Goal: Transaction & Acquisition: Book appointment/travel/reservation

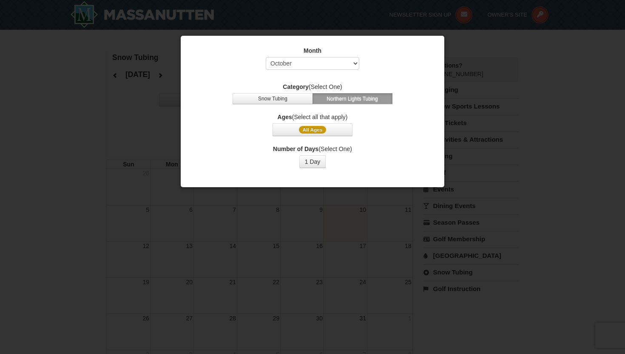
select select "10"
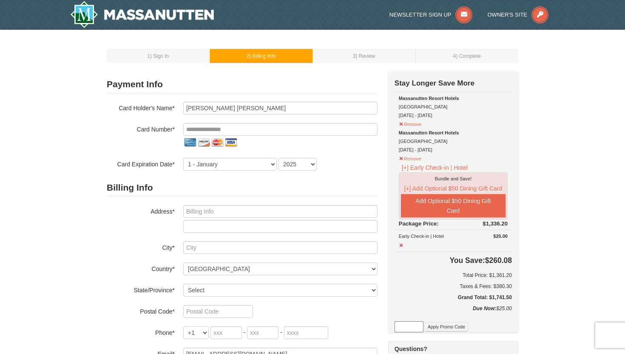
click at [399, 106] on div "Massanutten Resort Hotels Hotel Queen Room 12/21/2025 - 12/26/2025" at bounding box center [453, 107] width 109 height 26
drag, startPoint x: 400, startPoint y: 97, endPoint x: 443, endPoint y: 104, distance: 43.9
click at [443, 104] on div "Massanutten Resort Hotels Hotel Queen Room 12/21/2025 - 12/26/2025" at bounding box center [453, 107] width 109 height 26
copy div "Massanutten Resort Hotels Hotel Queen Room"
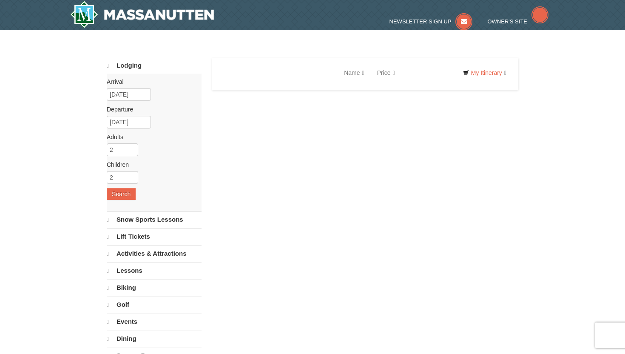
select select "10"
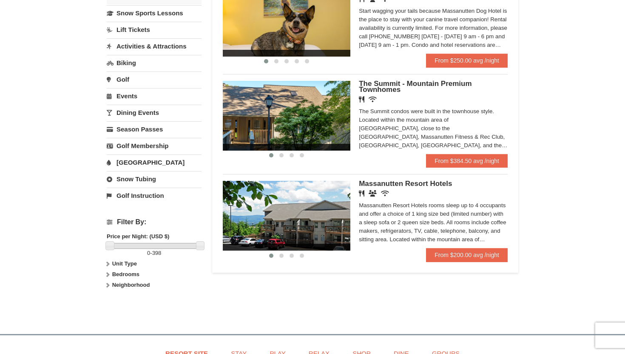
scroll to position [206, 0]
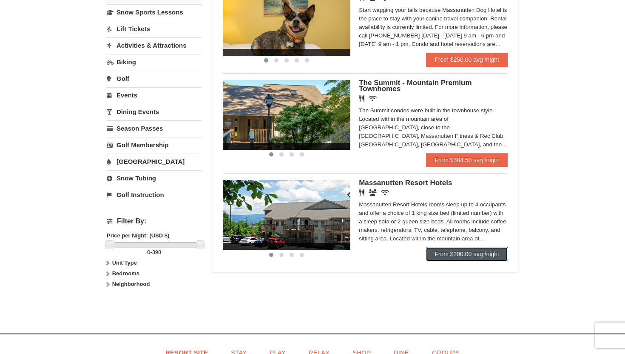
click at [463, 257] on link "From $200.00 avg /night" at bounding box center [467, 254] width 82 height 14
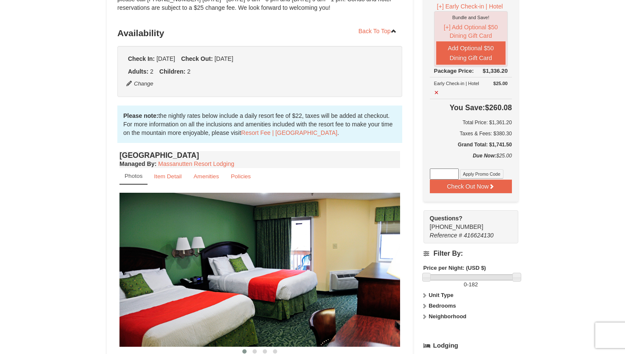
scroll to position [172, 0]
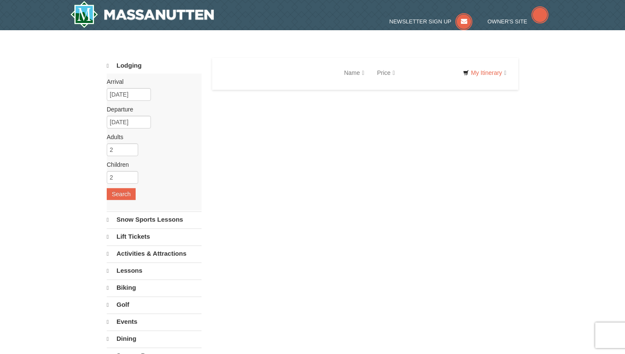
select select "10"
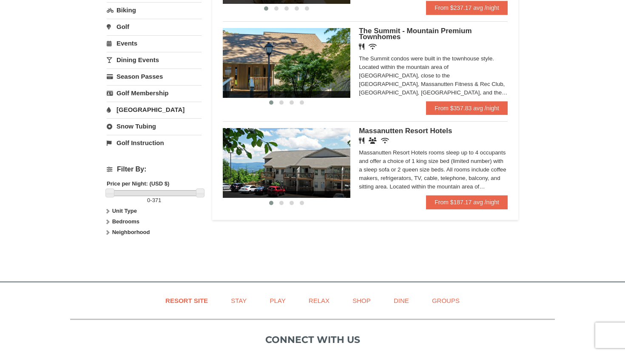
scroll to position [268, 0]
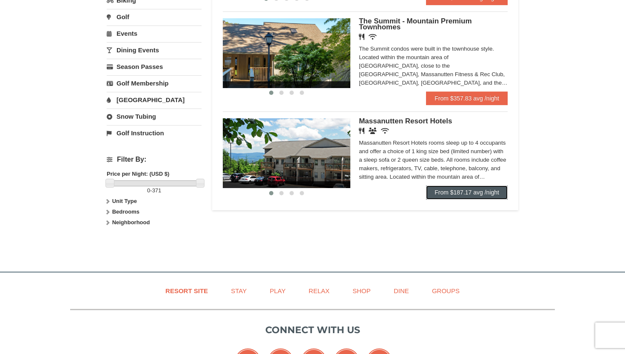
click at [457, 196] on link "From $187.17 avg /night" at bounding box center [467, 192] width 82 height 14
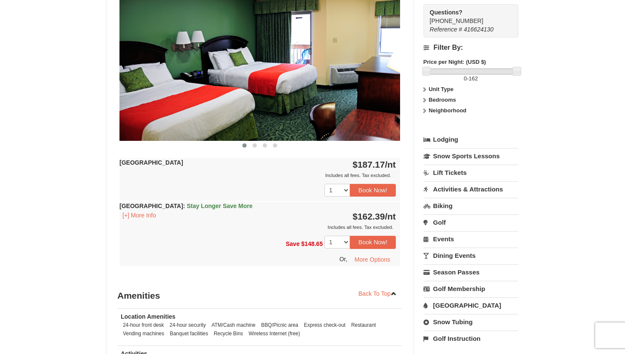
scroll to position [383, 0]
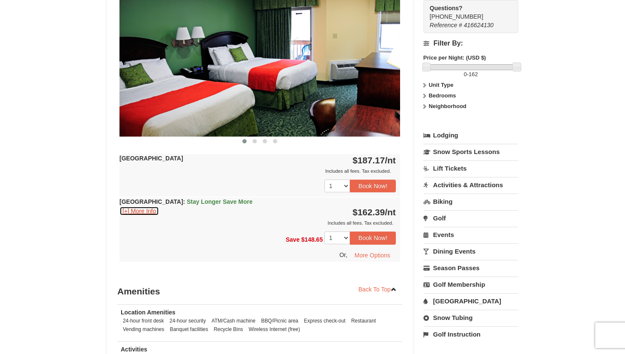
click at [148, 210] on button "[+] More Info" at bounding box center [139, 210] width 40 height 9
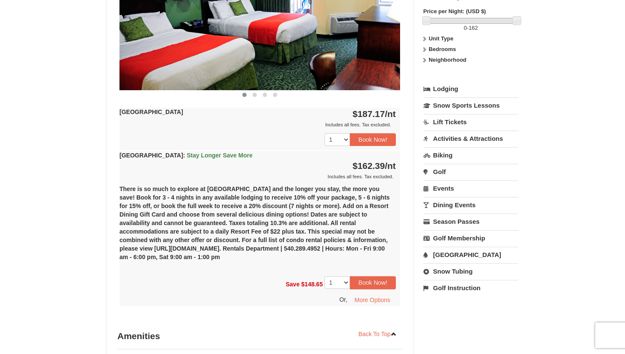
scroll to position [481, 0]
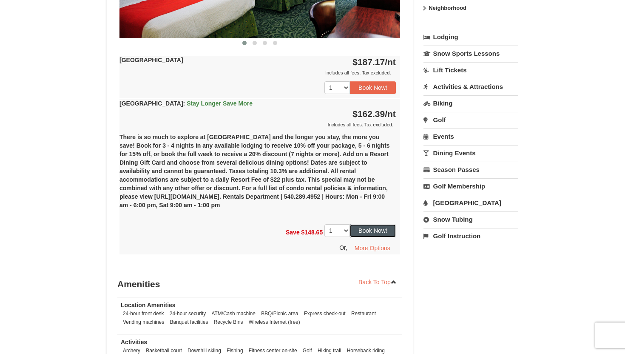
click at [368, 232] on button "Book Now!" at bounding box center [373, 230] width 46 height 13
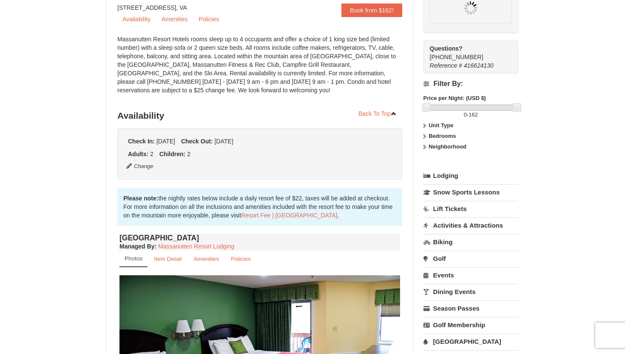
scroll to position [83, 0]
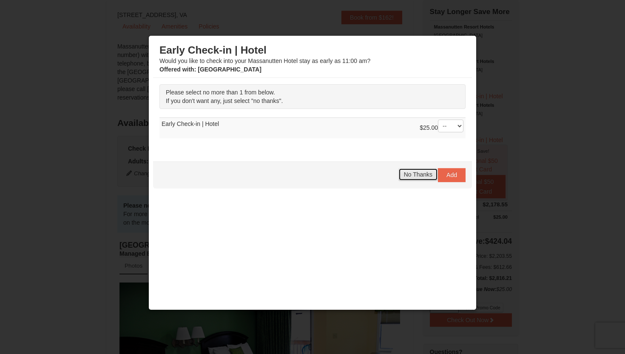
click at [425, 173] on span "No Thanks" at bounding box center [418, 174] width 28 height 7
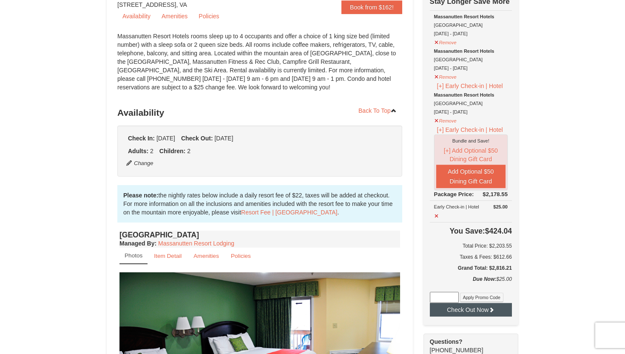
scroll to position [95, 0]
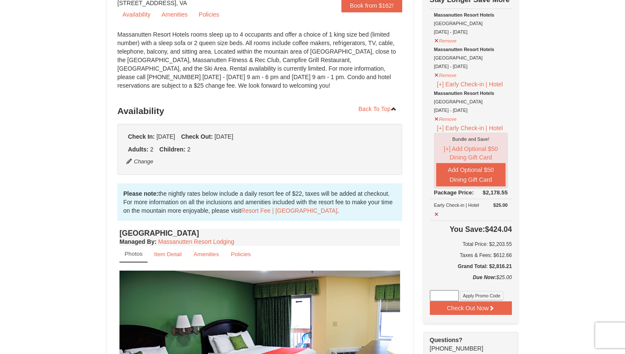
drag, startPoint x: 489, startPoint y: 230, endPoint x: 511, endPoint y: 230, distance: 21.7
click at [511, 230] on h4 "You Save: $424.04" at bounding box center [471, 229] width 82 height 9
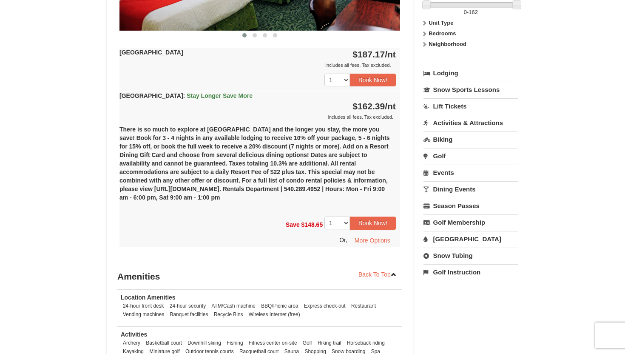
scroll to position [503, 0]
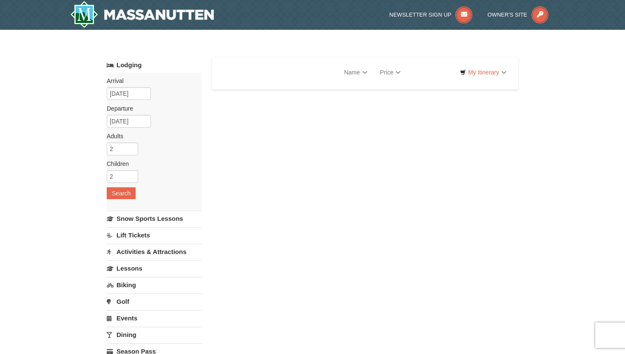
select select "10"
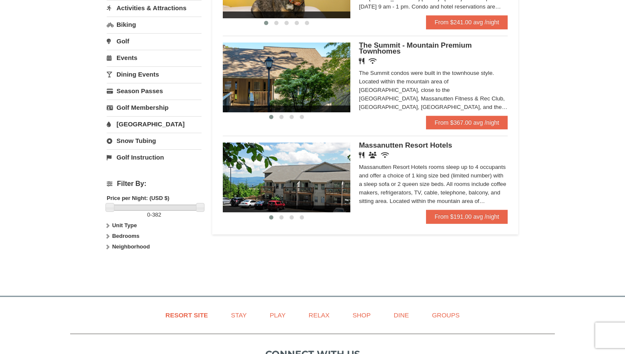
scroll to position [244, 0]
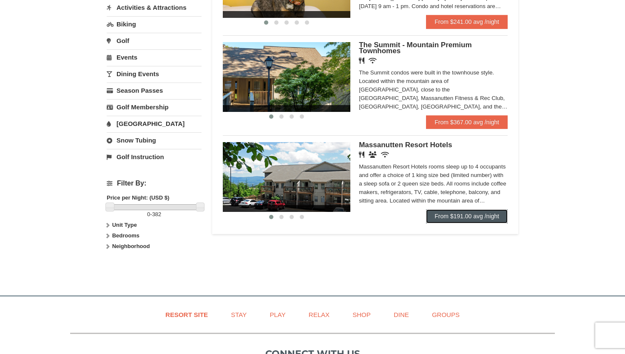
click at [467, 221] on link "From $191.00 avg /night" at bounding box center [467, 216] width 82 height 14
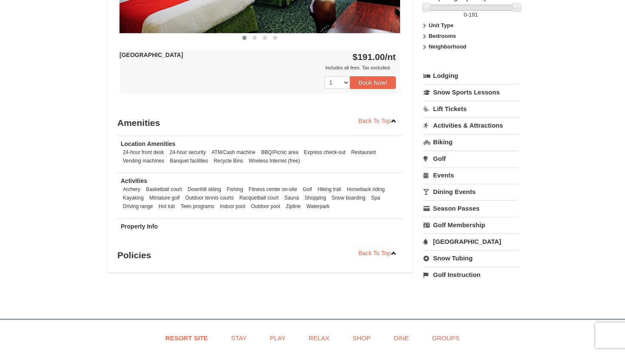
scroll to position [487, 0]
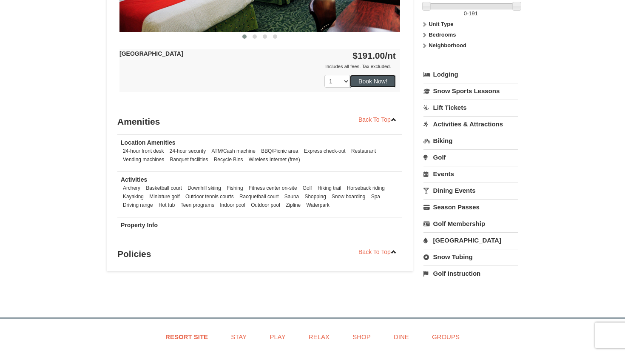
click at [371, 82] on button "Book Now!" at bounding box center [373, 81] width 46 height 13
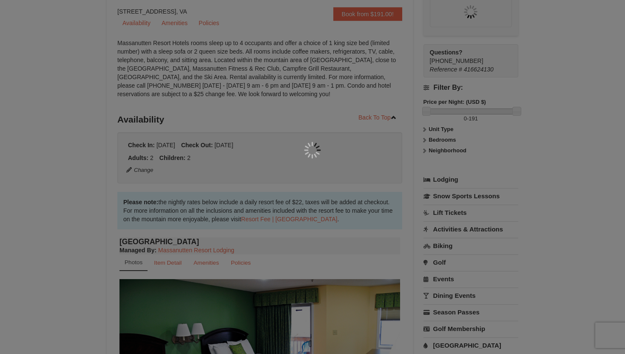
scroll to position [83, 0]
